Goal: Navigation & Orientation: Find specific page/section

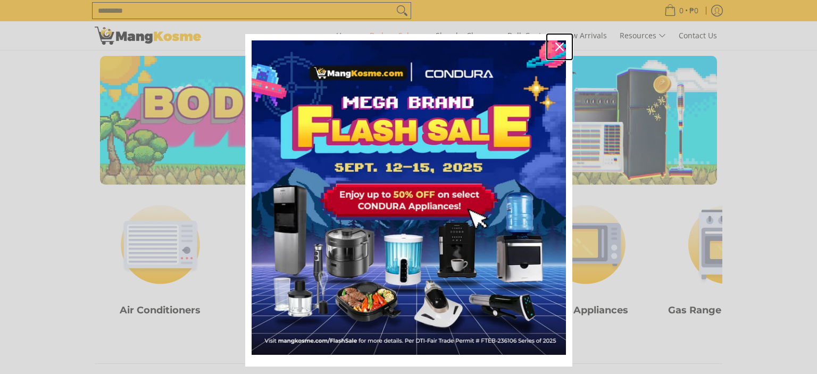
click at [558, 44] on icon "close icon" at bounding box center [559, 47] width 9 height 9
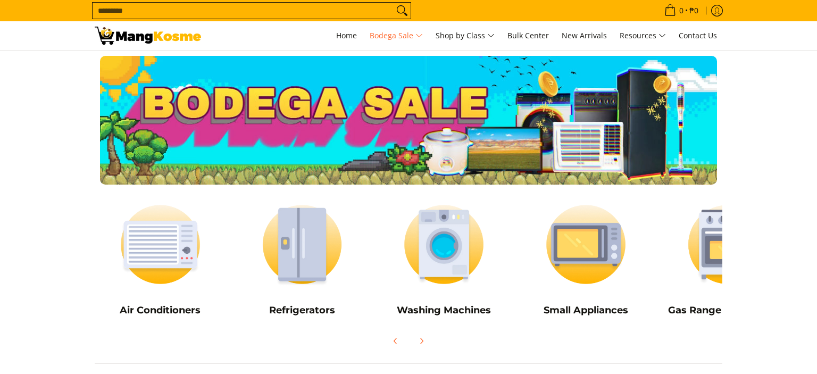
scroll to position [56, 0]
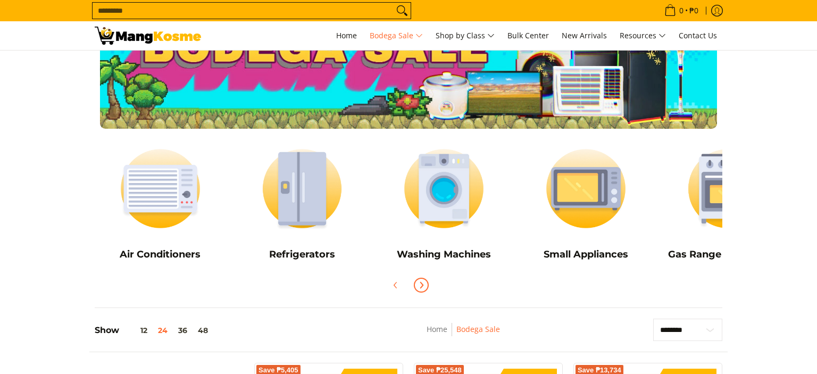
click at [428, 286] on button "Next" at bounding box center [420, 284] width 23 height 23
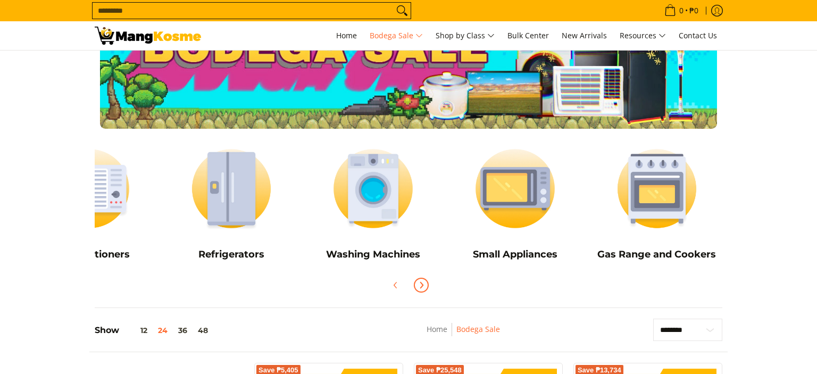
scroll to position [0, 71]
click at [428, 286] on button "Next" at bounding box center [420, 284] width 23 height 23
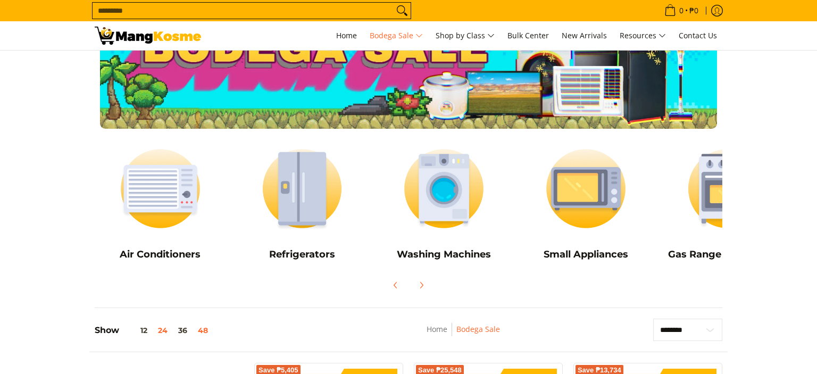
drag, startPoint x: 206, startPoint y: 330, endPoint x: 200, endPoint y: 333, distance: 6.2
click at [205, 328] on button "48" at bounding box center [202, 330] width 21 height 9
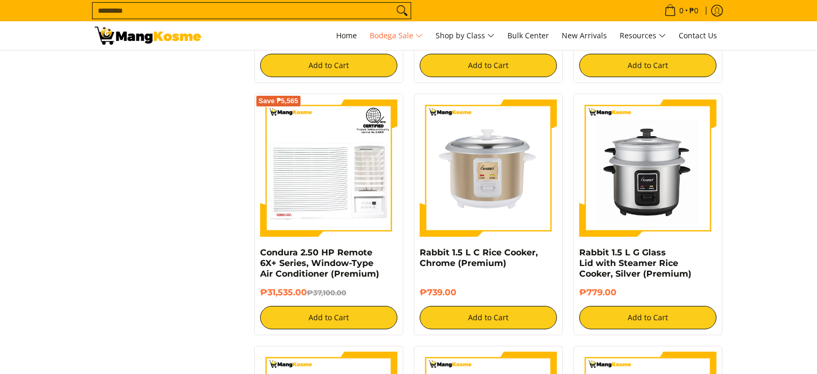
scroll to position [4242, 0]
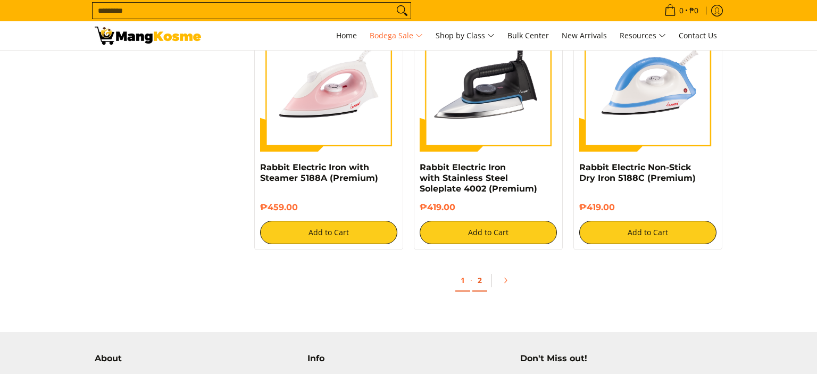
click at [483, 287] on link "2" at bounding box center [479, 281] width 15 height 22
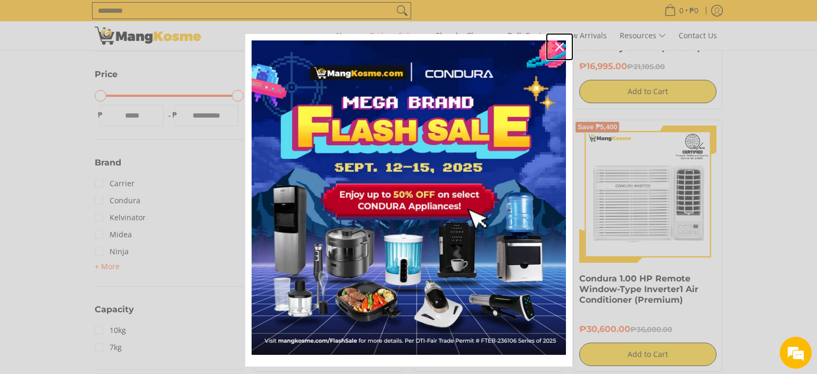
click at [553, 47] on div "Close" at bounding box center [559, 46] width 17 height 17
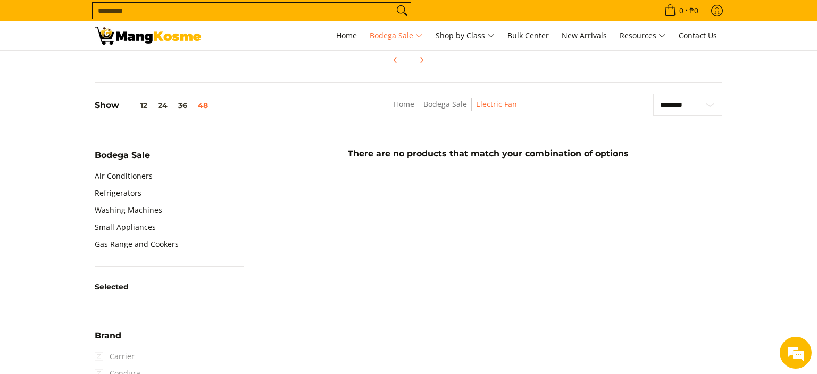
scroll to position [337, 0]
